Goal: Obtain resource: Obtain resource

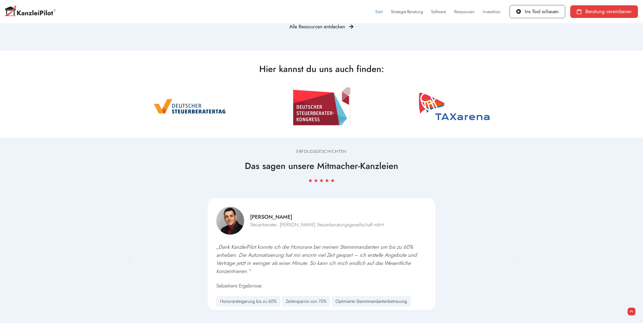
scroll to position [2783, 0]
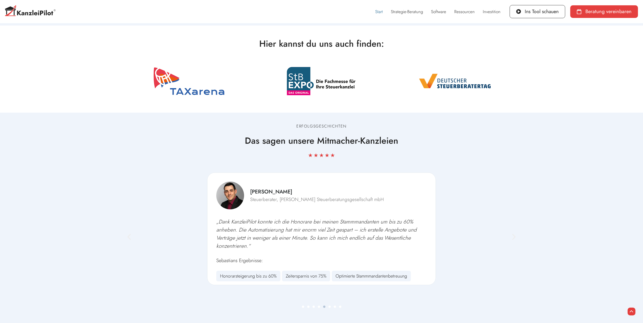
click at [329, 306] on span "Go to slide 6" at bounding box center [329, 307] width 2 height 2
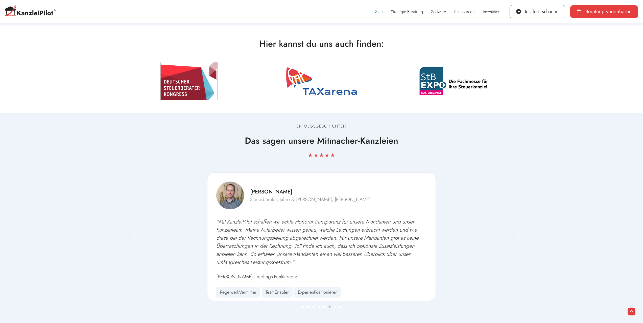
click at [336, 302] on div "Slider" at bounding box center [321, 306] width 398 height 9
click at [335, 306] on span "Go to slide 7" at bounding box center [335, 307] width 2 height 2
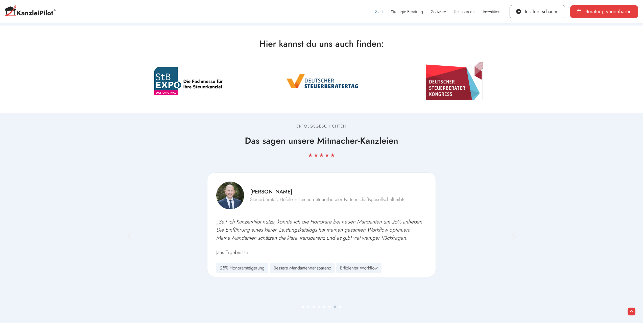
click at [340, 306] on span "Go to slide 8" at bounding box center [340, 307] width 2 height 2
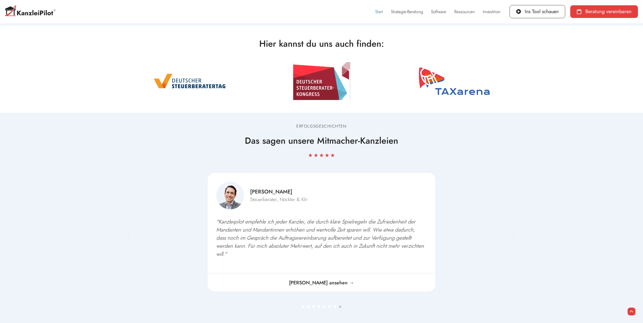
click at [302, 306] on span "Go to slide 1" at bounding box center [303, 307] width 2 height 2
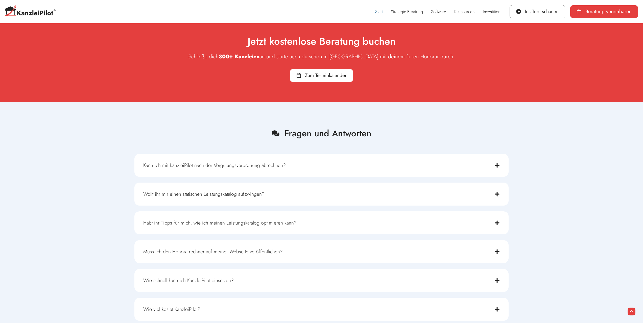
scroll to position [3425, 0]
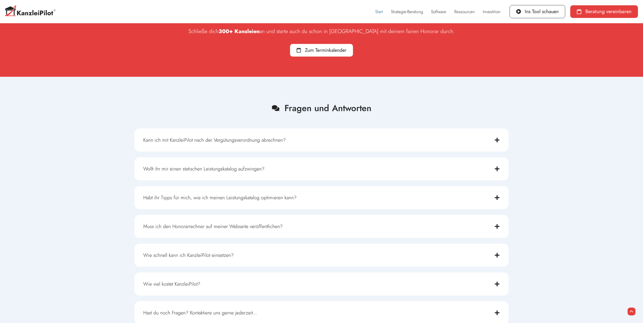
click at [221, 136] on link "Kann ich mit KanzleiPilot nach der Vergütungsverordnung abrechnen?" at bounding box center [214, 139] width 142 height 7
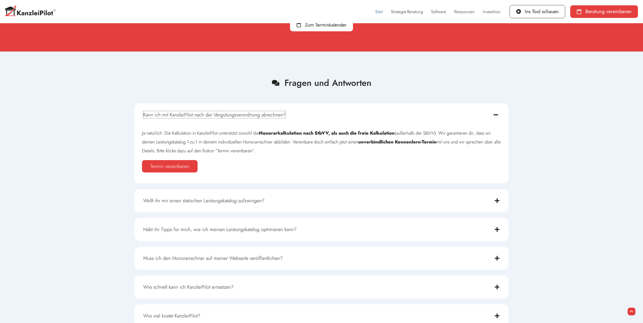
scroll to position [3476, 0]
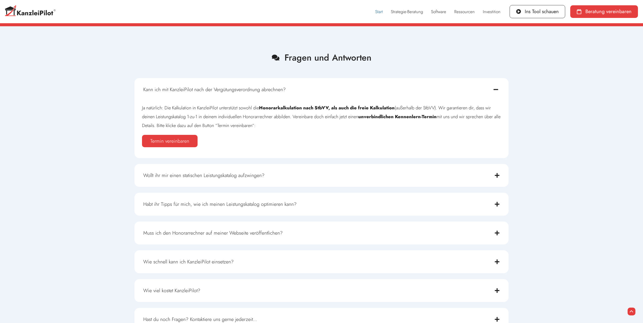
click at [218, 172] on link "Wollt ihr mir einen statischen Leistungskatalog aufzwingen?" at bounding box center [203, 175] width 121 height 7
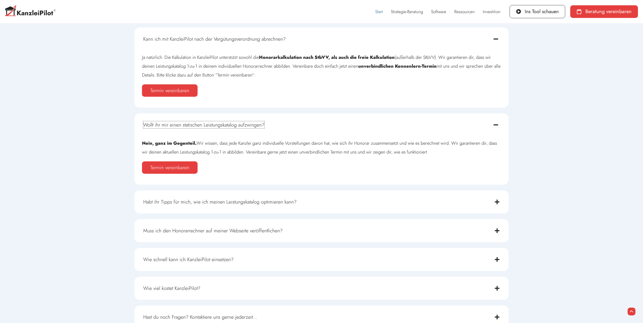
scroll to position [3551, 0]
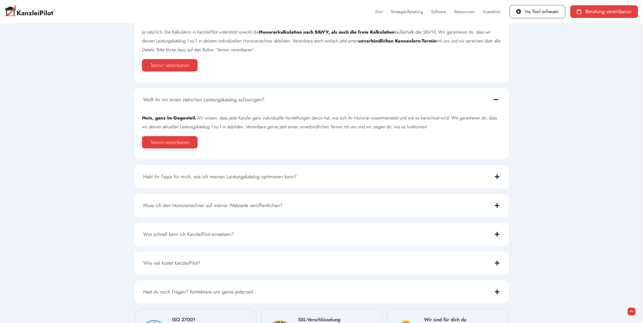
click at [226, 202] on link "Muss ich den Honorarrechner auf meiner Webseite veröffentlichen?" at bounding box center [212, 205] width 139 height 7
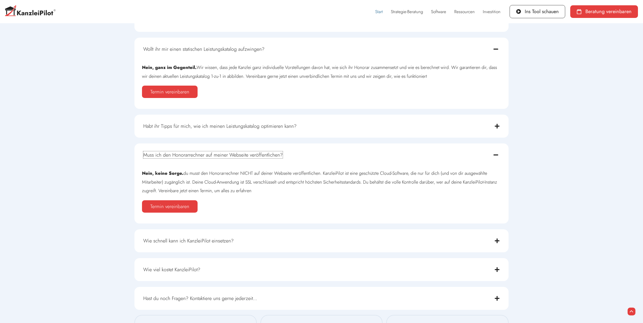
scroll to position [3627, 0]
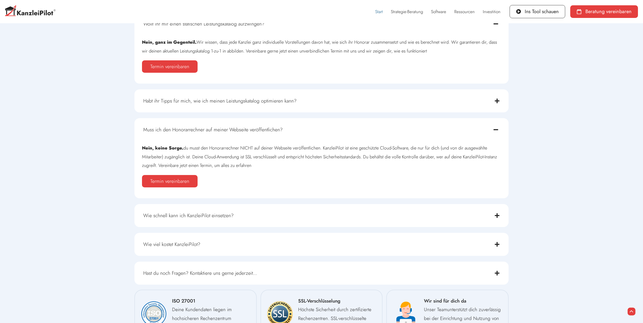
click at [213, 212] on link "Wie schnell kann ich KanzleiPilot einsetzen?" at bounding box center [188, 215] width 90 height 7
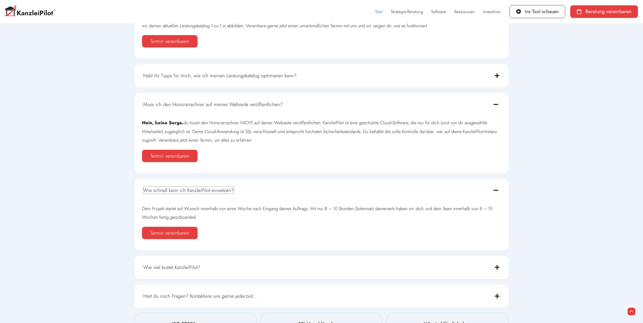
scroll to position [3678, 0]
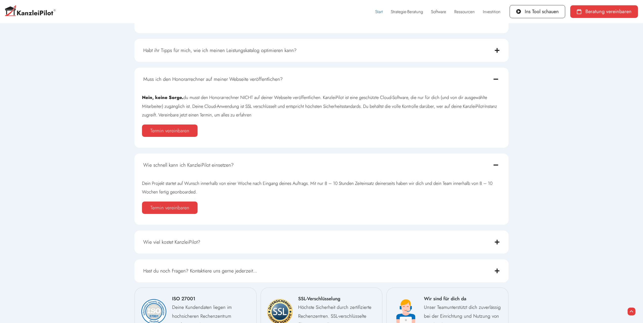
click at [187, 238] on link "Wie viel kostet KanzleiPilot?" at bounding box center [171, 241] width 57 height 7
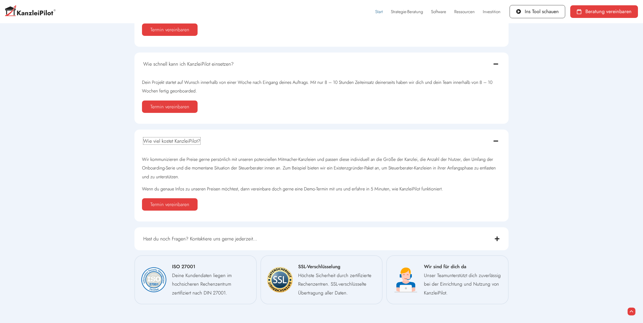
scroll to position [3842, 0]
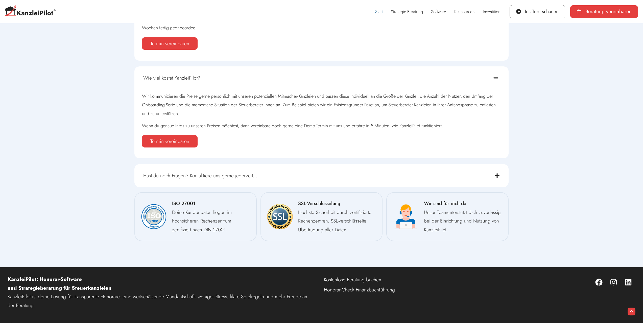
click at [348, 285] on link "Honorar-Check Finanzbuchführung" at bounding box center [399, 290] width 151 height 10
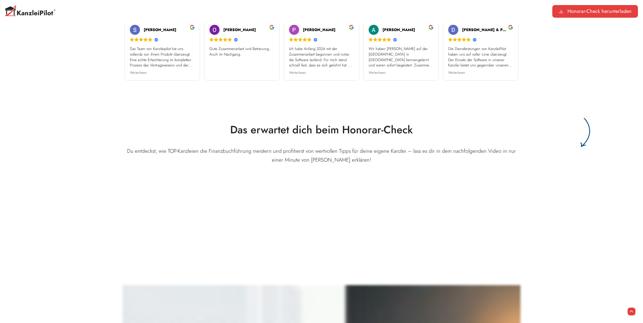
scroll to position [323, 0]
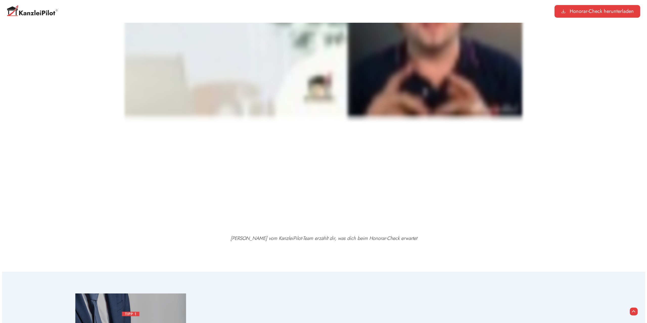
scroll to position [763, 0]
